Goal: Register for event/course

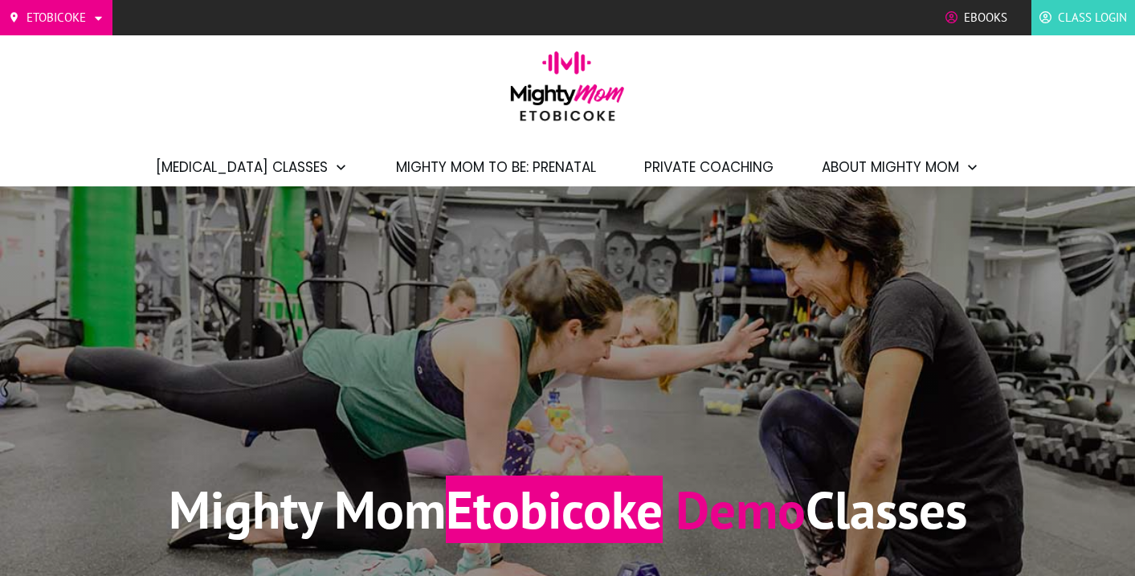
click at [587, 107] on img at bounding box center [567, 91] width 129 height 80
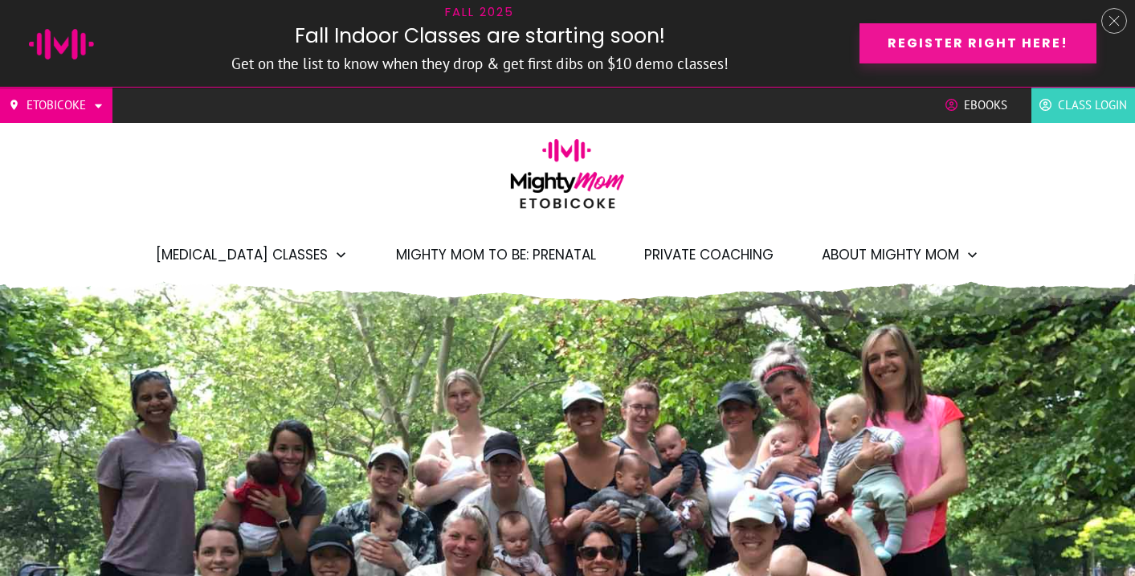
click at [934, 51] on span "Register right here!" at bounding box center [978, 42] width 181 height 15
